Goal: Information Seeking & Learning: Stay updated

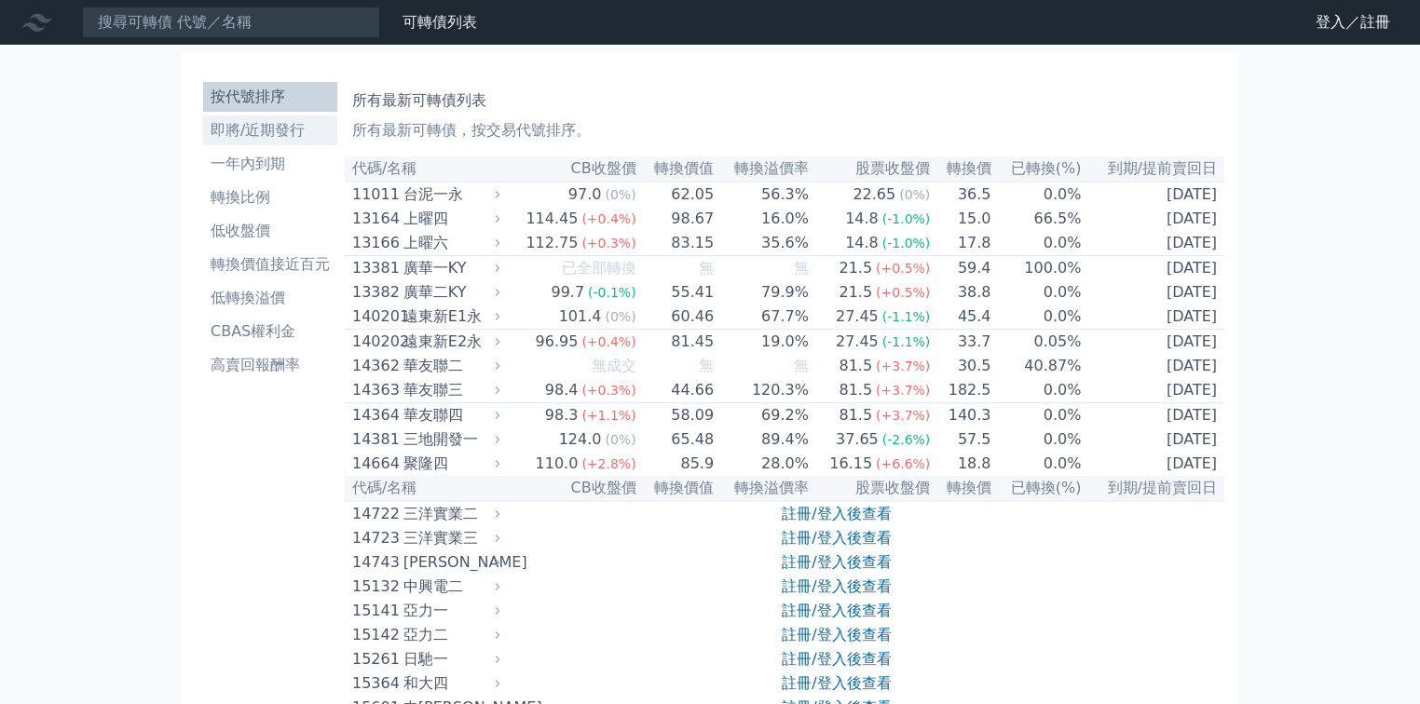
click at [272, 137] on li "即將/近期發行" at bounding box center [270, 130] width 134 height 22
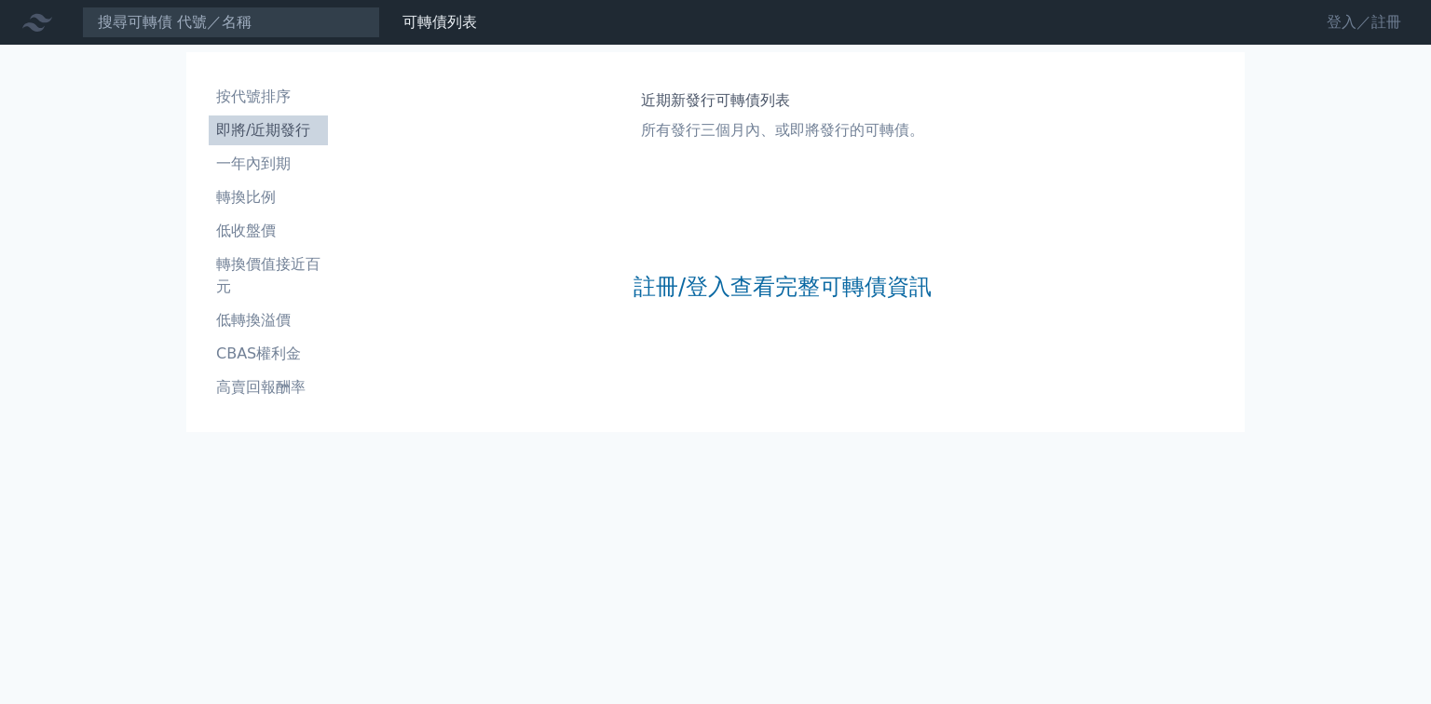
click at [1378, 29] on link "登入／註冊" at bounding box center [1364, 22] width 104 height 30
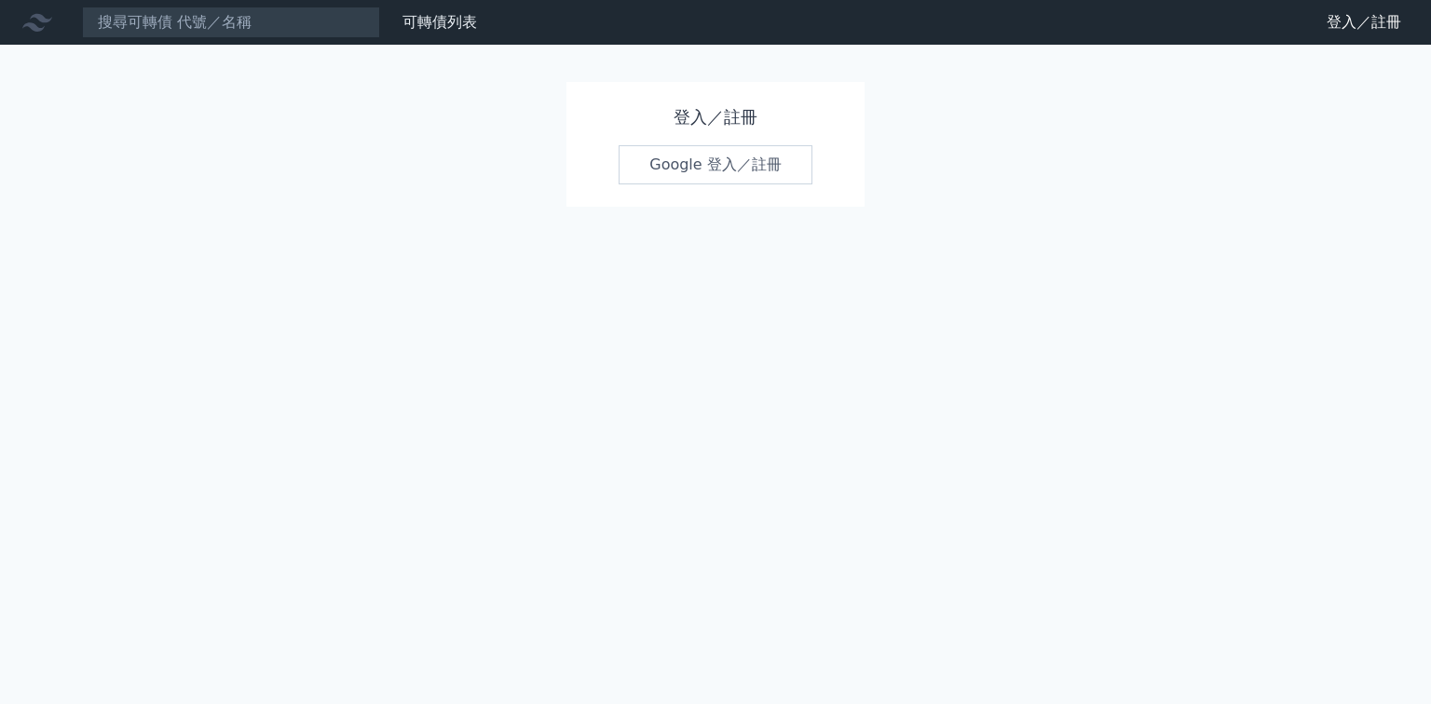
click at [749, 172] on link "Google 登入／註冊" at bounding box center [716, 164] width 194 height 39
